Goal: Task Accomplishment & Management: Manage account settings

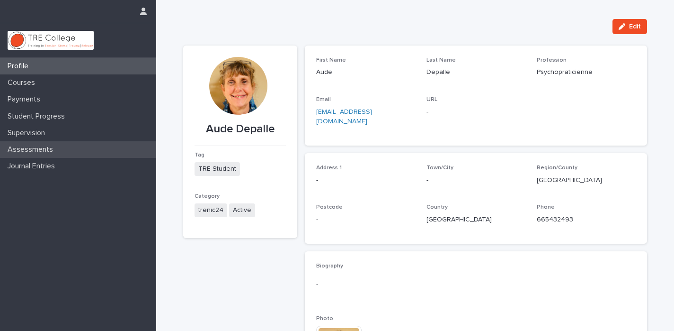
click at [36, 149] on p "Assessments" at bounding box center [32, 149] width 57 height 9
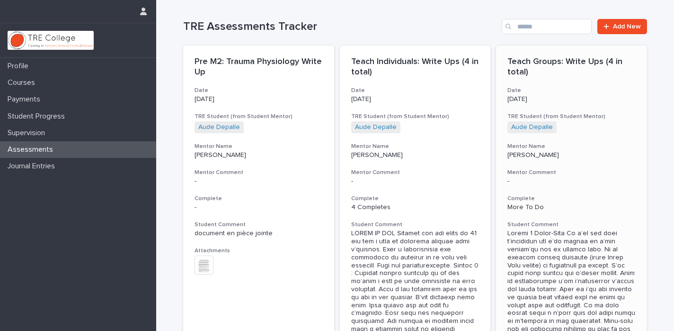
click at [597, 89] on h3 "Date" at bounding box center [572, 91] width 128 height 8
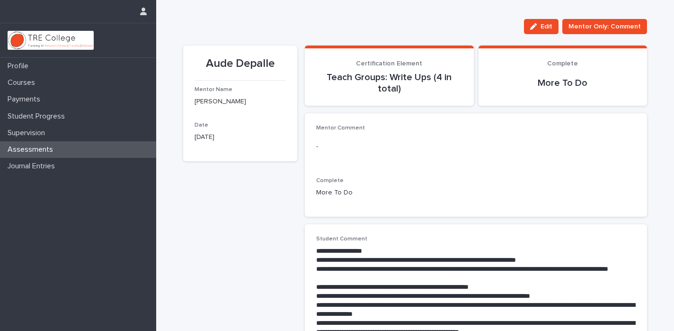
click at [357, 169] on div "Mentor Comment - Complete More To Do" at bounding box center [476, 165] width 320 height 81
click at [568, 84] on p "More To Do" at bounding box center [563, 82] width 146 height 11
click at [442, 177] on p "Complete" at bounding box center [476, 180] width 320 height 7
click at [541, 25] on div "button" at bounding box center [535, 26] width 10 height 7
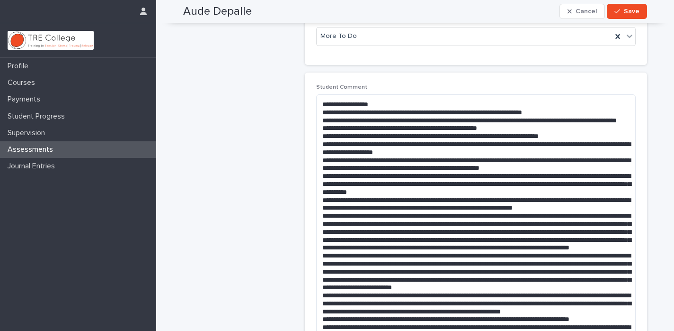
scroll to position [212, 0]
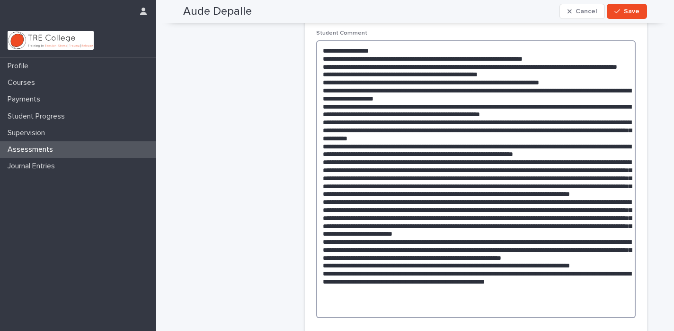
drag, startPoint x: 597, startPoint y: 299, endPoint x: 325, endPoint y: 68, distance: 356.1
click at [325, 68] on textarea at bounding box center [476, 179] width 320 height 278
click at [395, 127] on textarea at bounding box center [476, 179] width 320 height 278
drag, startPoint x: 323, startPoint y: 49, endPoint x: 599, endPoint y: 311, distance: 380.5
click at [599, 311] on textarea at bounding box center [476, 179] width 320 height 278
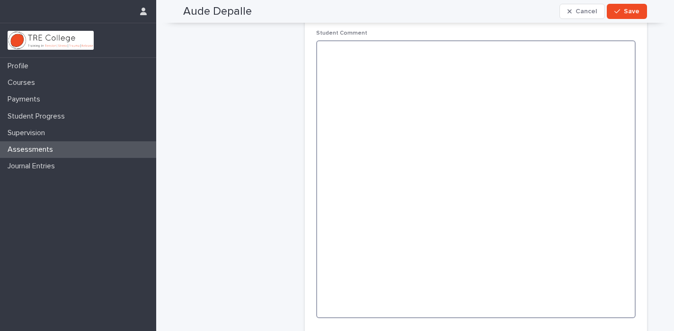
scroll to position [90, 0]
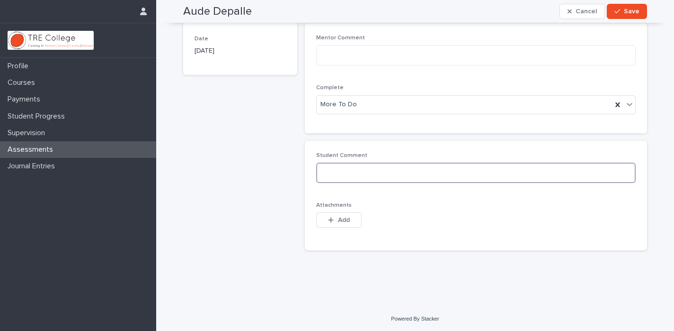
click at [367, 170] on textarea at bounding box center [476, 172] width 320 height 20
paste textarea "**********"
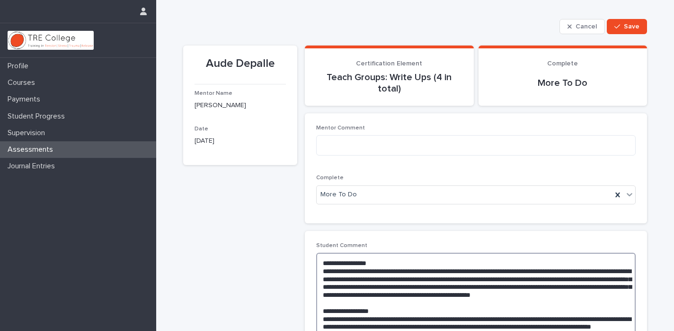
scroll to position [0, 0]
type textarea "**********"
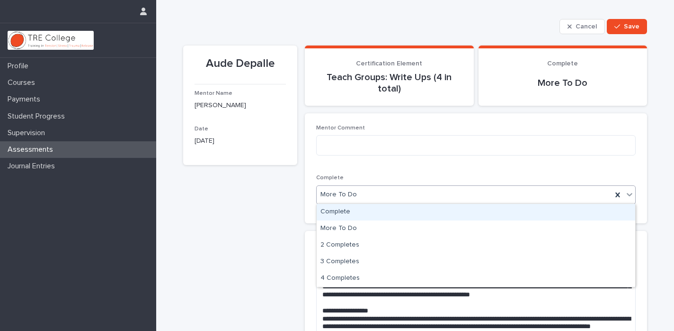
click at [629, 194] on icon at bounding box center [630, 194] width 6 height 3
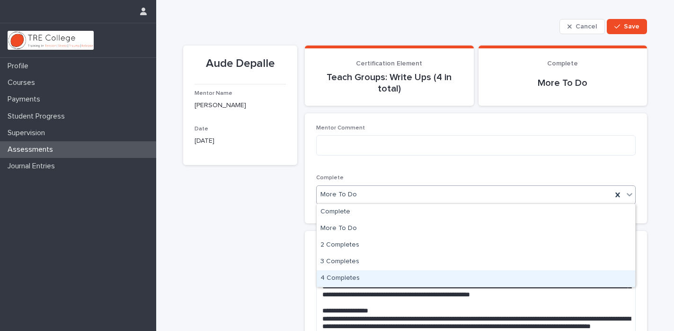
click at [457, 278] on div "4 Completes" at bounding box center [476, 278] width 319 height 17
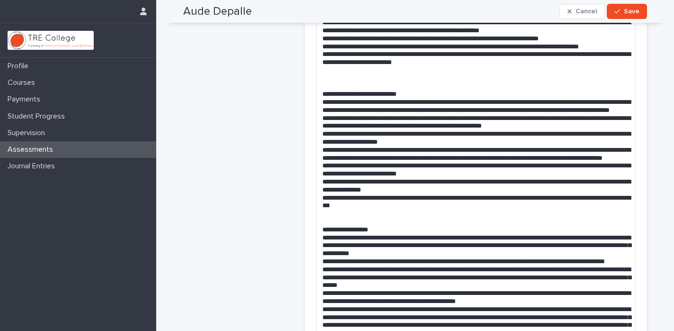
scroll to position [251, 0]
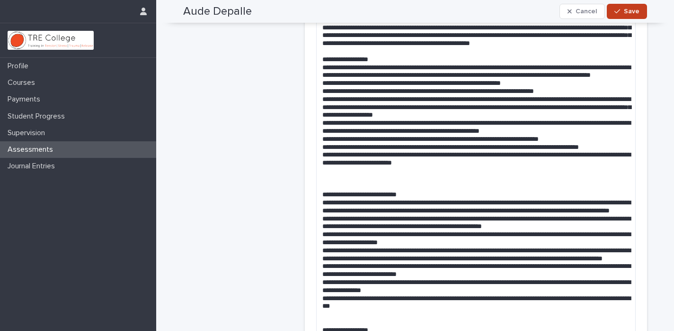
click at [630, 11] on span "Save" at bounding box center [632, 11] width 16 height 7
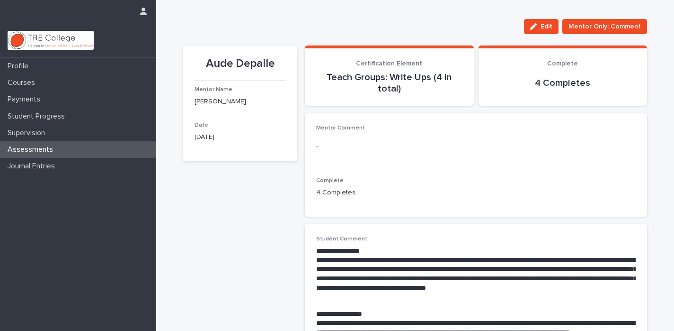
scroll to position [0, 0]
click at [36, 146] on p "Assessments" at bounding box center [32, 149] width 57 height 9
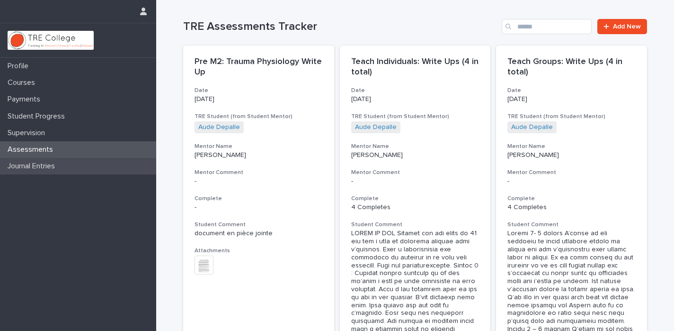
click at [41, 165] on p "Journal Entries" at bounding box center [33, 165] width 59 height 9
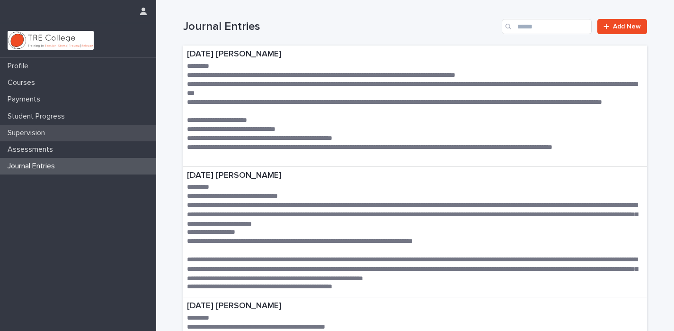
click at [30, 132] on p "Supervision" at bounding box center [28, 132] width 49 height 9
